Goal: Information Seeking & Learning: Learn about a topic

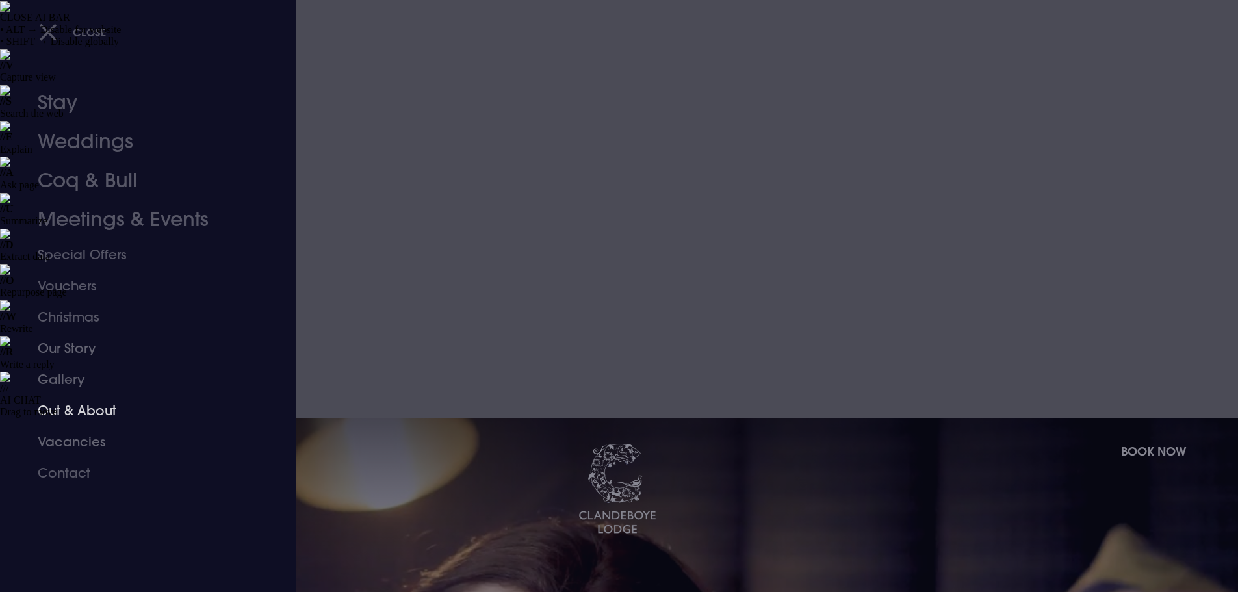
click at [75, 405] on link "Out & About" at bounding box center [140, 410] width 205 height 31
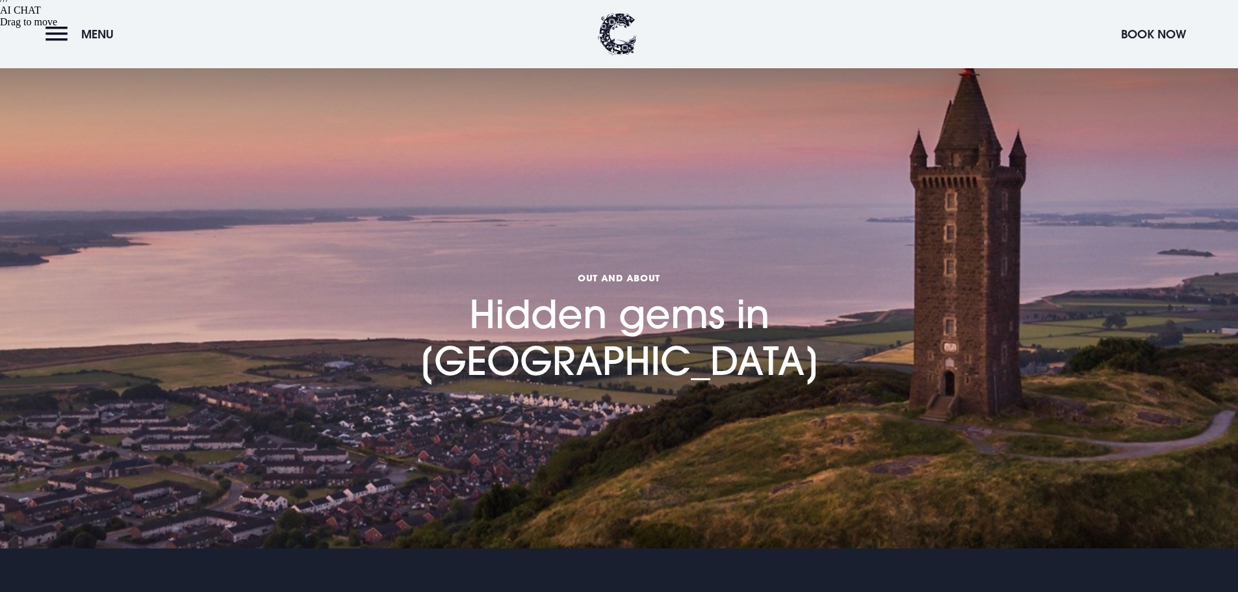
scroll to position [715, 0]
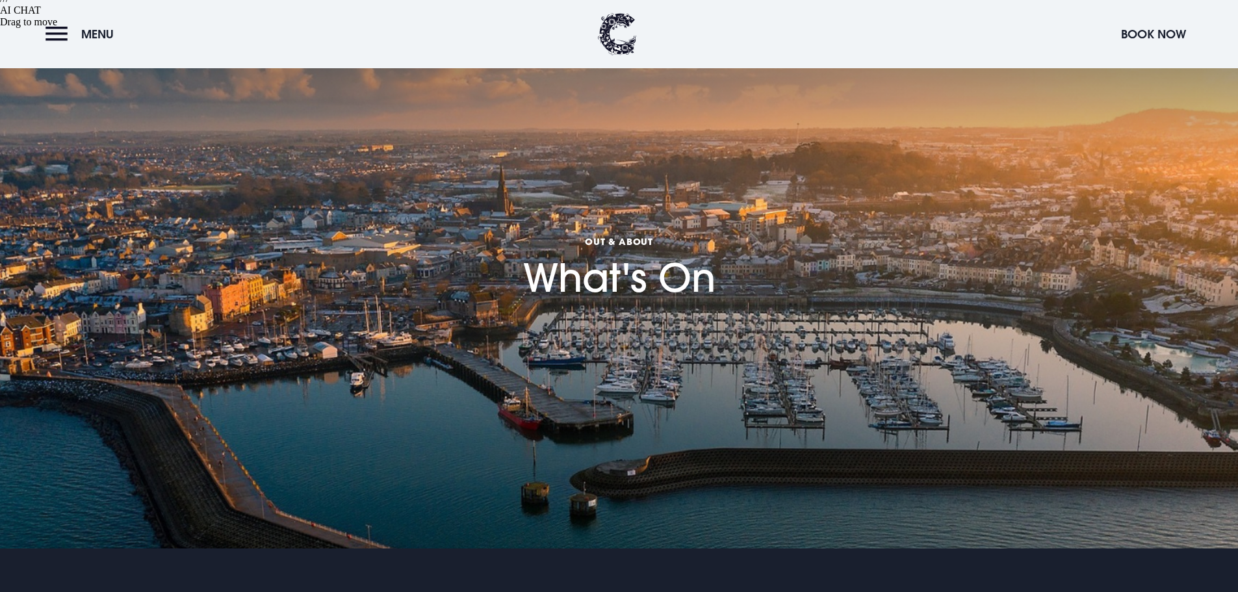
scroll to position [650, 0]
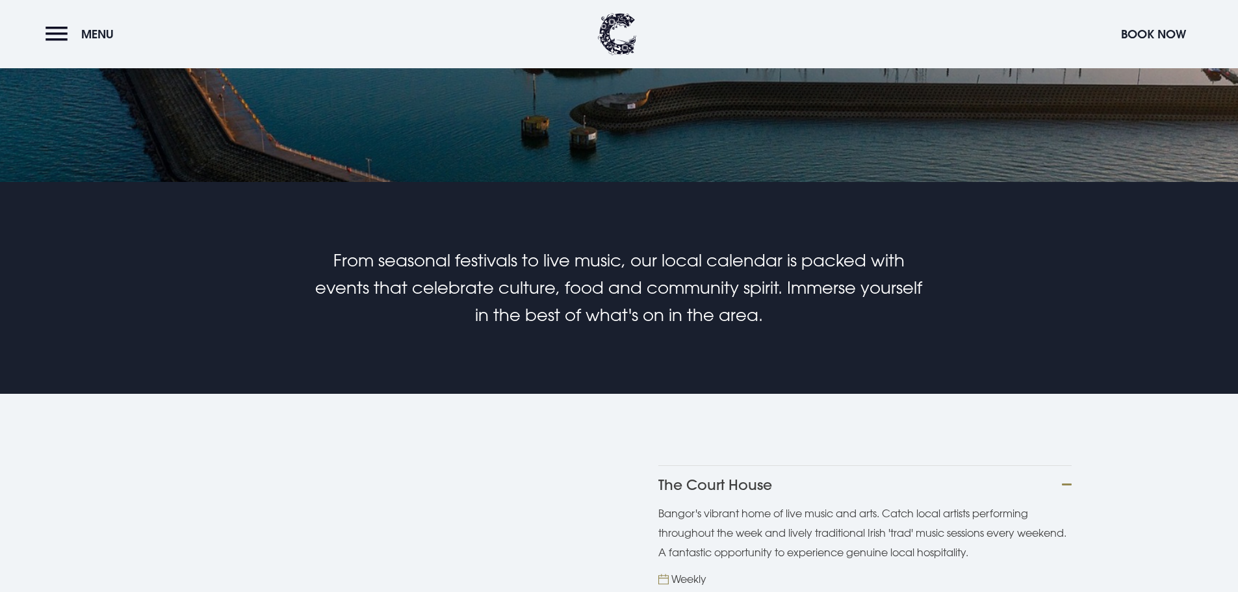
scroll to position [780, 0]
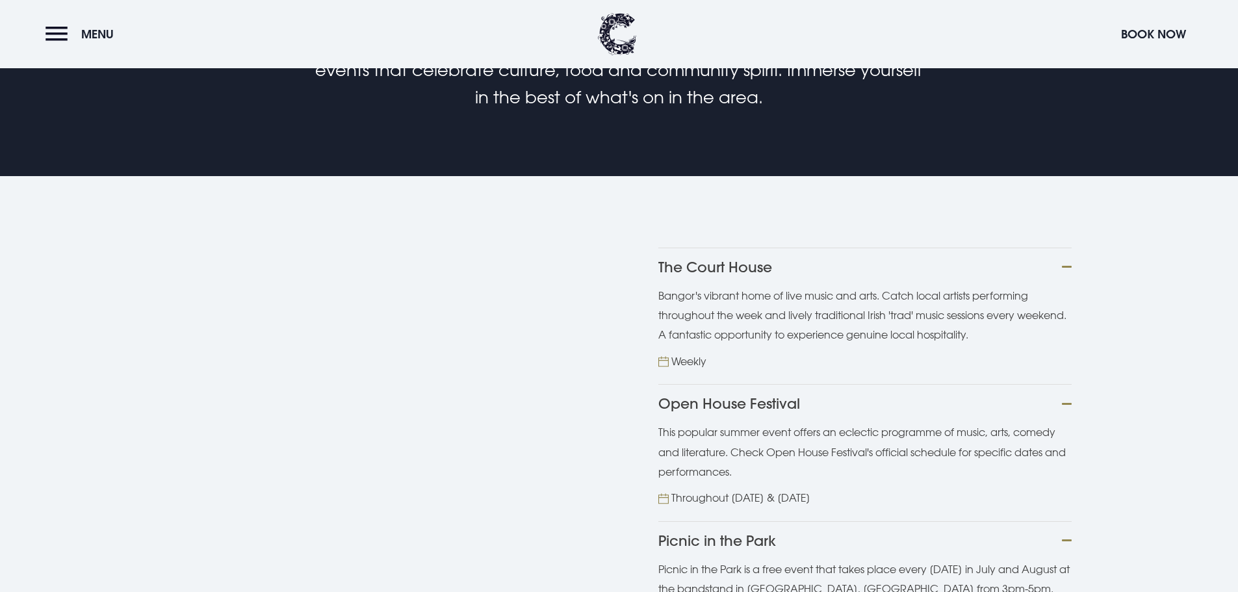
scroll to position [975, 0]
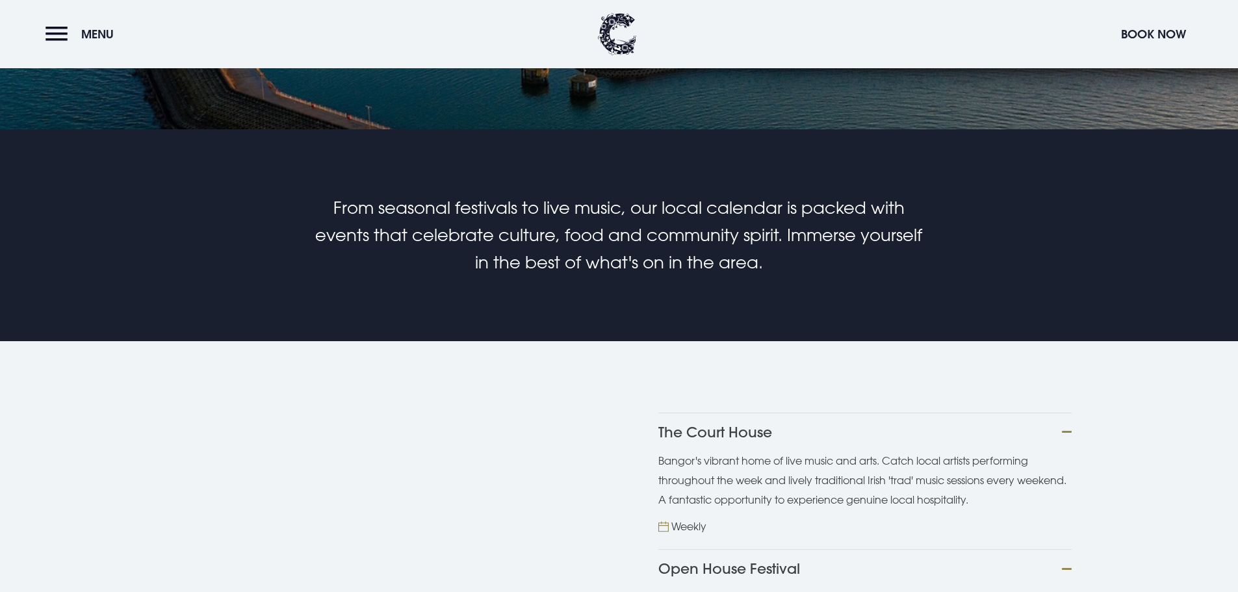
scroll to position [780, 0]
